Goal: Task Accomplishment & Management: Use online tool/utility

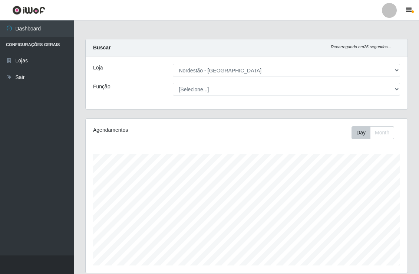
select select "454"
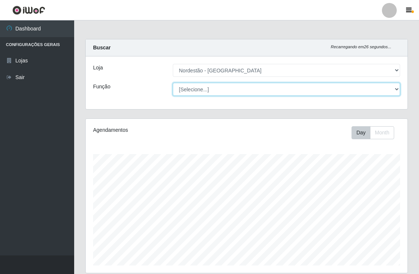
drag, startPoint x: 0, startPoint y: 0, endPoint x: 347, endPoint y: 89, distance: 358.1
click at [347, 89] on select "[Selecione...] Embalador Embalador + Embalador ++" at bounding box center [287, 89] width 228 height 13
select select "1"
click at [173, 83] on select "[Selecione...] Embalador Embalador + Embalador ++" at bounding box center [287, 89] width 228 height 13
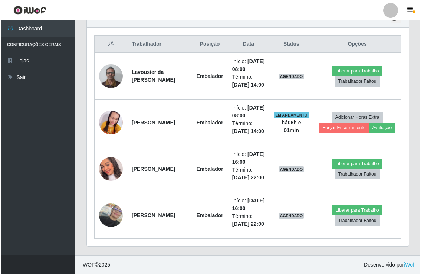
scroll to position [288, 0]
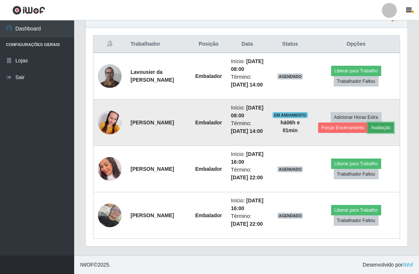
click at [383, 133] on button "Avaliação" at bounding box center [381, 127] width 26 height 10
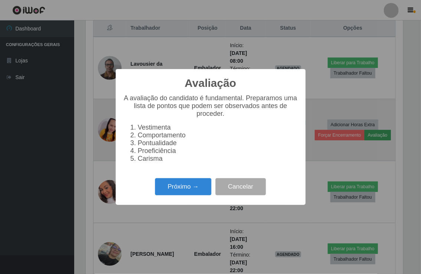
scroll to position [154, 317]
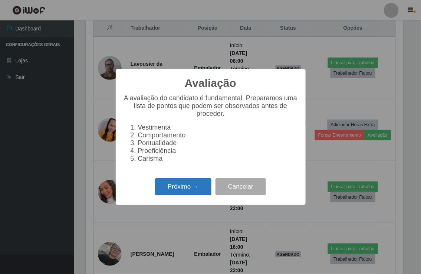
click at [178, 187] on button "Próximo →" at bounding box center [183, 186] width 56 height 17
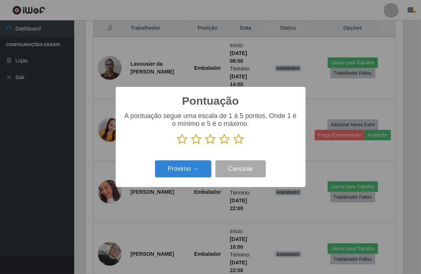
scroll to position [370692, 370528]
click at [238, 141] on icon at bounding box center [239, 139] width 10 height 11
click at [234, 145] on input "radio" at bounding box center [234, 145] width 0 height 0
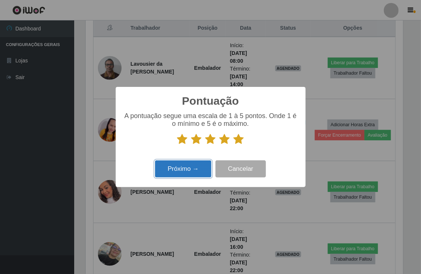
click at [195, 171] on button "Próximo →" at bounding box center [183, 168] width 56 height 17
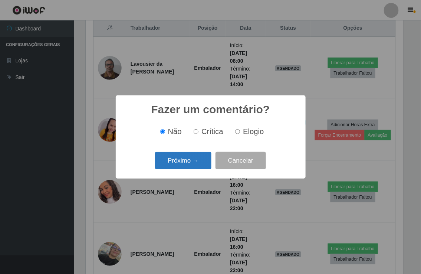
click at [195, 165] on button "Próximo →" at bounding box center [183, 160] width 56 height 17
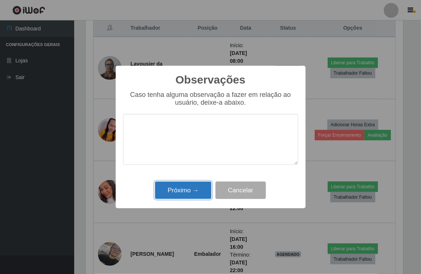
click at [199, 192] on button "Próximo →" at bounding box center [183, 189] width 56 height 17
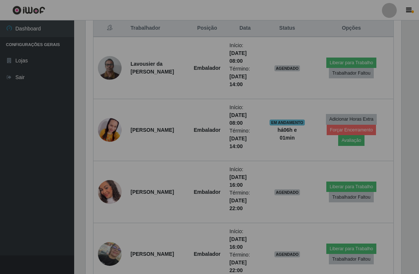
scroll to position [154, 322]
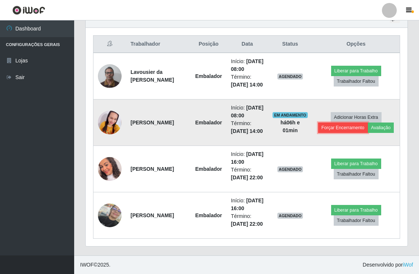
click at [345, 133] on button "Forçar Encerramento" at bounding box center [343, 127] width 50 height 10
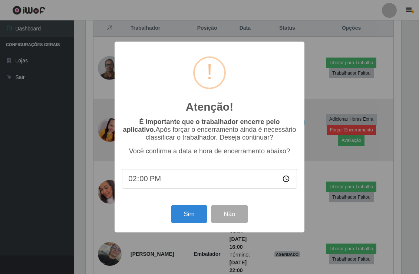
scroll to position [154, 317]
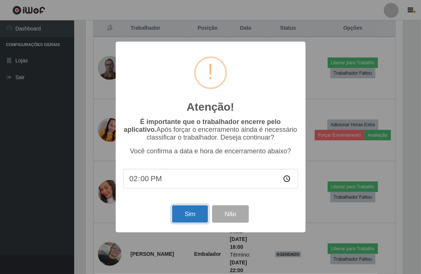
click at [182, 214] on button "Sim" at bounding box center [190, 213] width 36 height 17
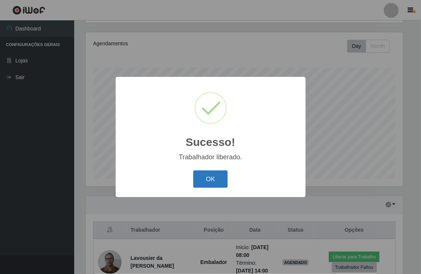
click at [208, 177] on button "OK" at bounding box center [210, 178] width 34 height 17
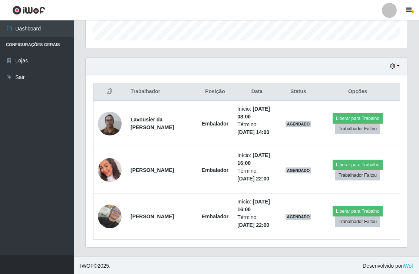
scroll to position [225, 0]
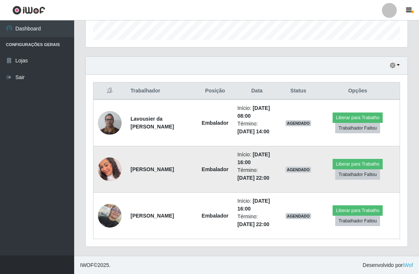
click at [110, 172] on img at bounding box center [110, 168] width 24 height 27
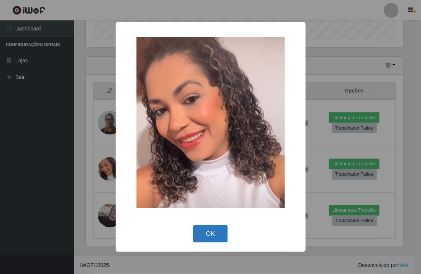
click at [212, 237] on button "OK" at bounding box center [210, 233] width 34 height 17
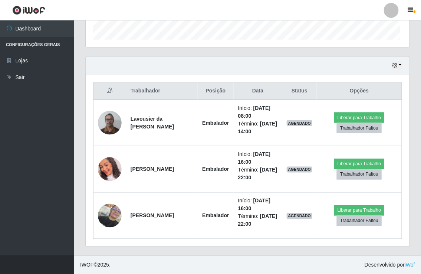
scroll to position [154, 322]
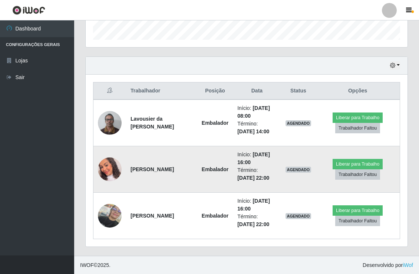
click at [109, 167] on img at bounding box center [110, 168] width 24 height 27
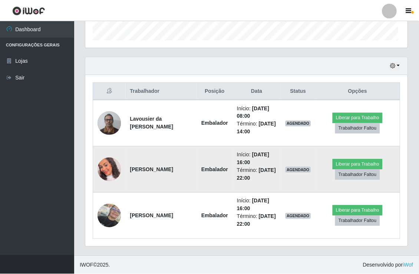
scroll to position [154, 317]
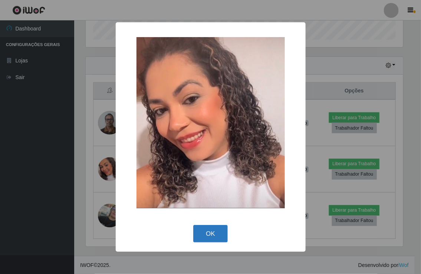
click at [214, 231] on button "OK" at bounding box center [210, 233] width 34 height 17
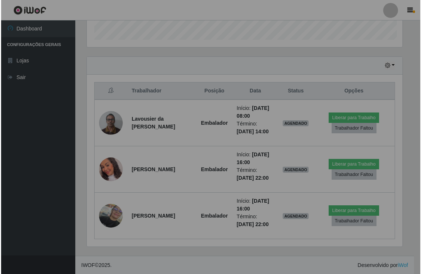
scroll to position [154, 322]
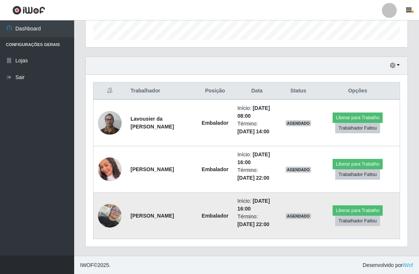
click at [111, 217] on img at bounding box center [110, 216] width 24 height 24
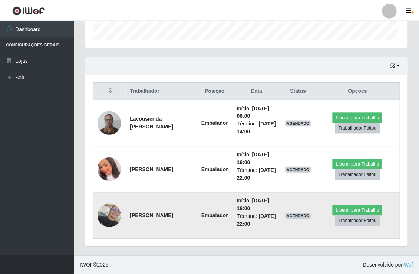
scroll to position [154, 317]
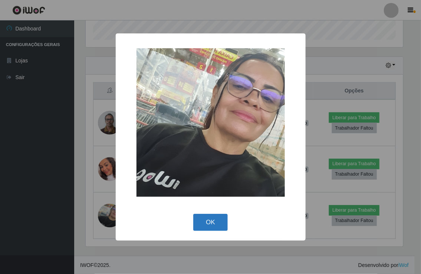
drag, startPoint x: 205, startPoint y: 224, endPoint x: 201, endPoint y: 224, distance: 4.1
click at [206, 224] on button "OK" at bounding box center [210, 222] width 34 height 17
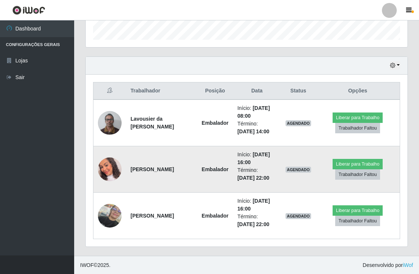
scroll to position [154, 322]
click at [113, 167] on img at bounding box center [110, 168] width 24 height 27
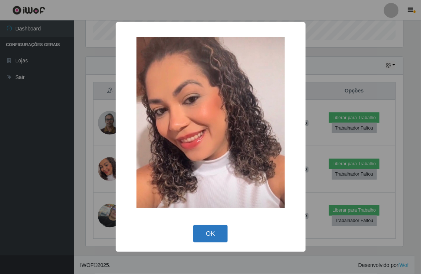
click at [215, 237] on button "OK" at bounding box center [210, 233] width 34 height 17
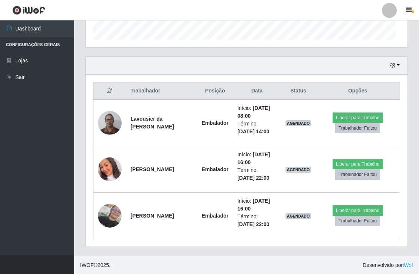
scroll to position [154, 322]
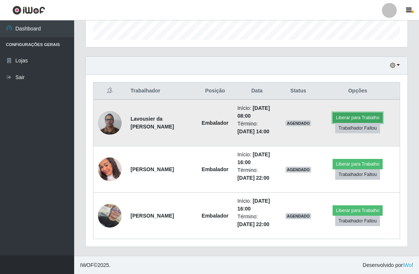
click at [351, 117] on button "Liberar para Trabalho" at bounding box center [358, 117] width 50 height 10
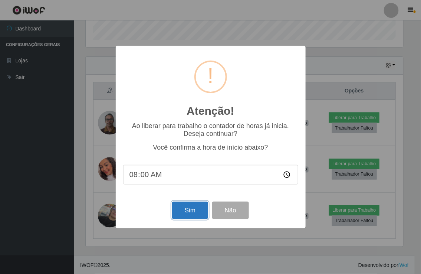
click at [190, 213] on button "Sim" at bounding box center [190, 209] width 36 height 17
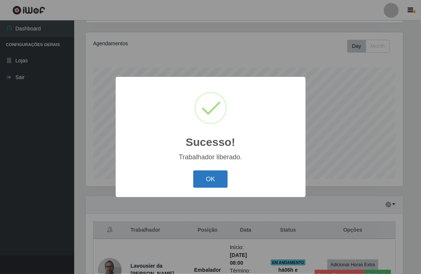
click at [197, 176] on button "OK" at bounding box center [210, 178] width 34 height 17
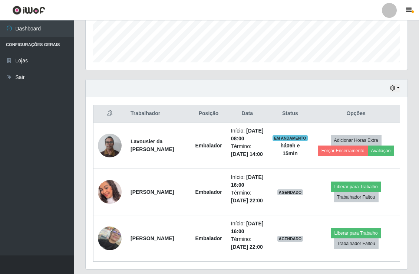
scroll to position [210, 0]
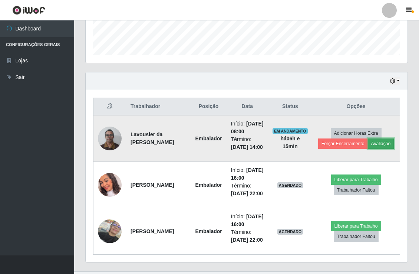
click at [376, 149] on button "Avaliação" at bounding box center [381, 143] width 26 height 10
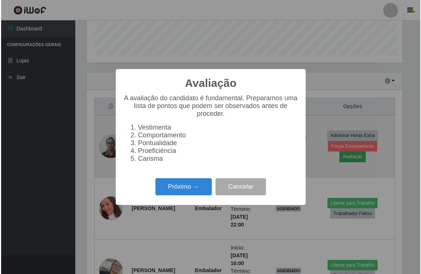
scroll to position [154, 317]
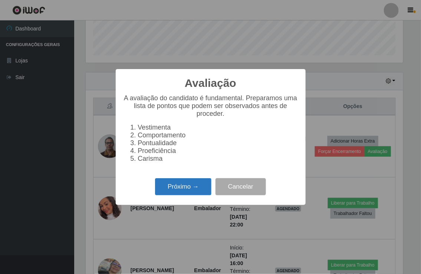
click at [184, 187] on button "Próximo →" at bounding box center [183, 186] width 56 height 17
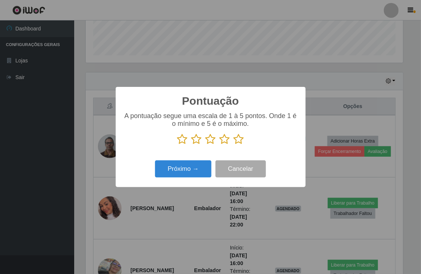
click at [241, 142] on icon at bounding box center [239, 139] width 10 height 11
click at [234, 145] on input "radio" at bounding box center [234, 145] width 0 height 0
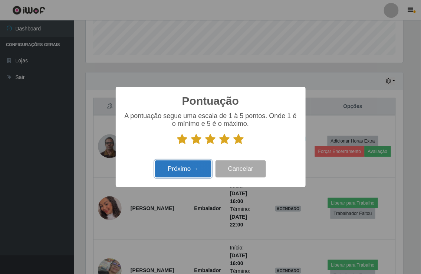
click at [193, 172] on button "Próximo →" at bounding box center [183, 168] width 56 height 17
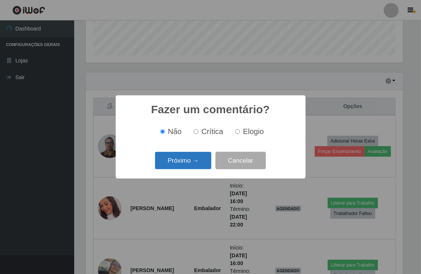
click at [198, 165] on button "Próximo →" at bounding box center [183, 160] width 56 height 17
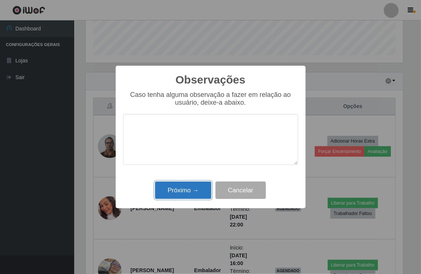
click at [188, 191] on button "Próximo →" at bounding box center [183, 189] width 56 height 17
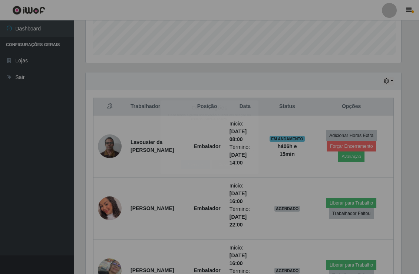
scroll to position [154, 322]
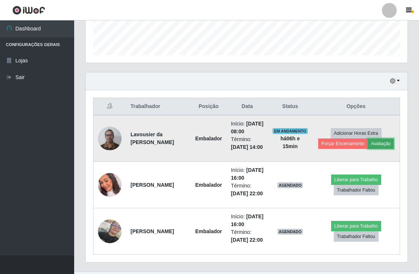
click at [376, 149] on button "Avaliação" at bounding box center [381, 143] width 26 height 10
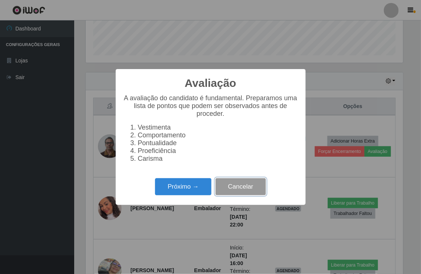
click at [241, 187] on button "Cancelar" at bounding box center [240, 186] width 50 height 17
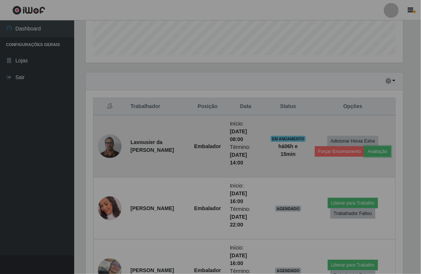
scroll to position [154, 322]
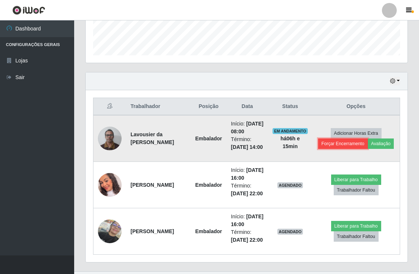
click at [338, 149] on button "Forçar Encerramento" at bounding box center [343, 143] width 50 height 10
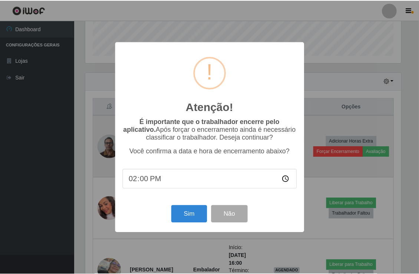
scroll to position [154, 317]
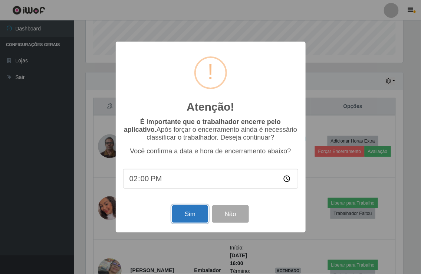
click at [190, 215] on button "Sim" at bounding box center [190, 213] width 36 height 17
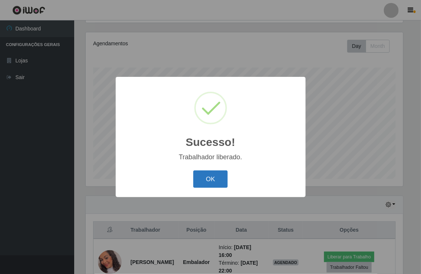
click at [216, 177] on button "OK" at bounding box center [210, 178] width 34 height 17
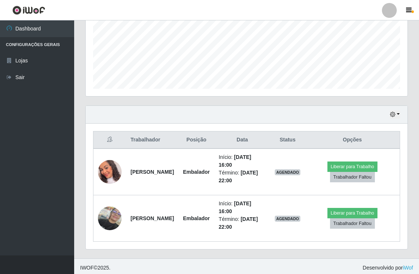
scroll to position [0, 0]
